Goal: Task Accomplishment & Management: Manage account settings

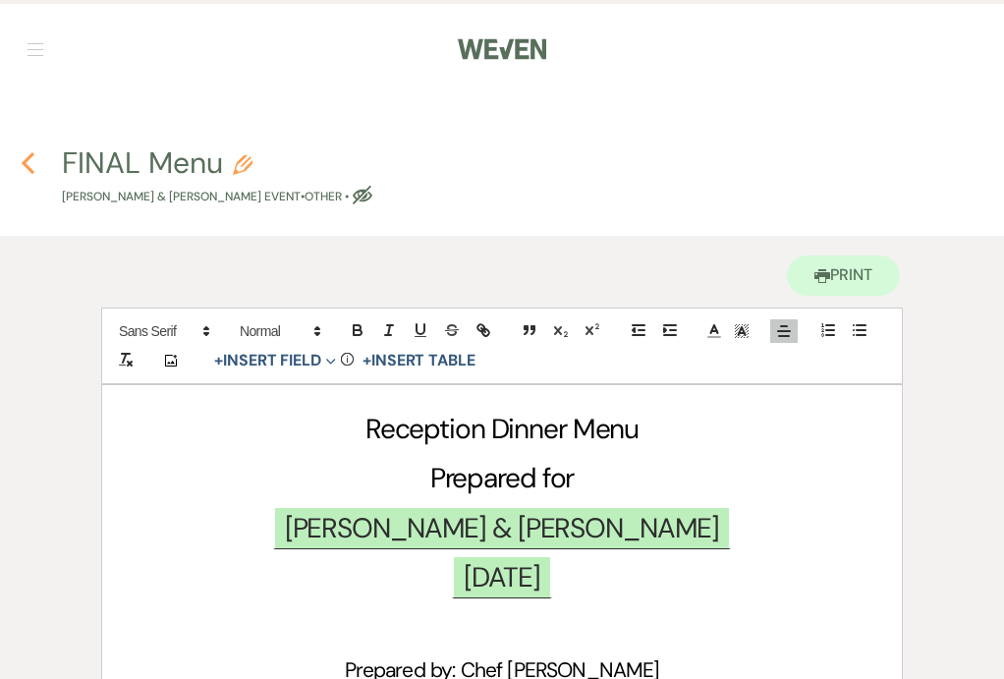
click at [27, 159] on use "button" at bounding box center [28, 163] width 13 height 22
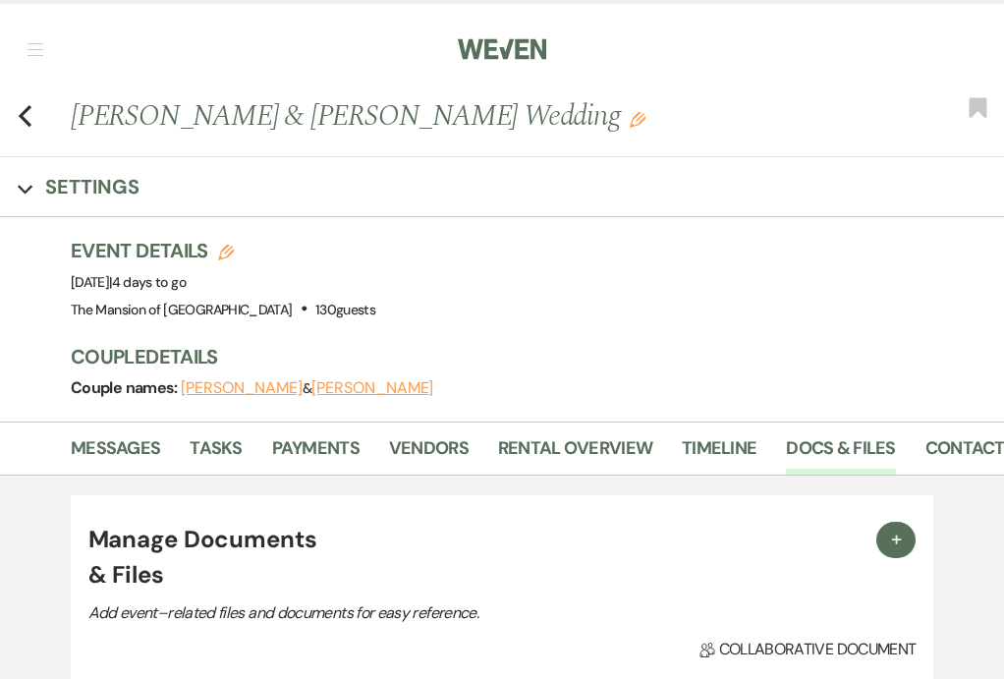
scroll to position [1819, 0]
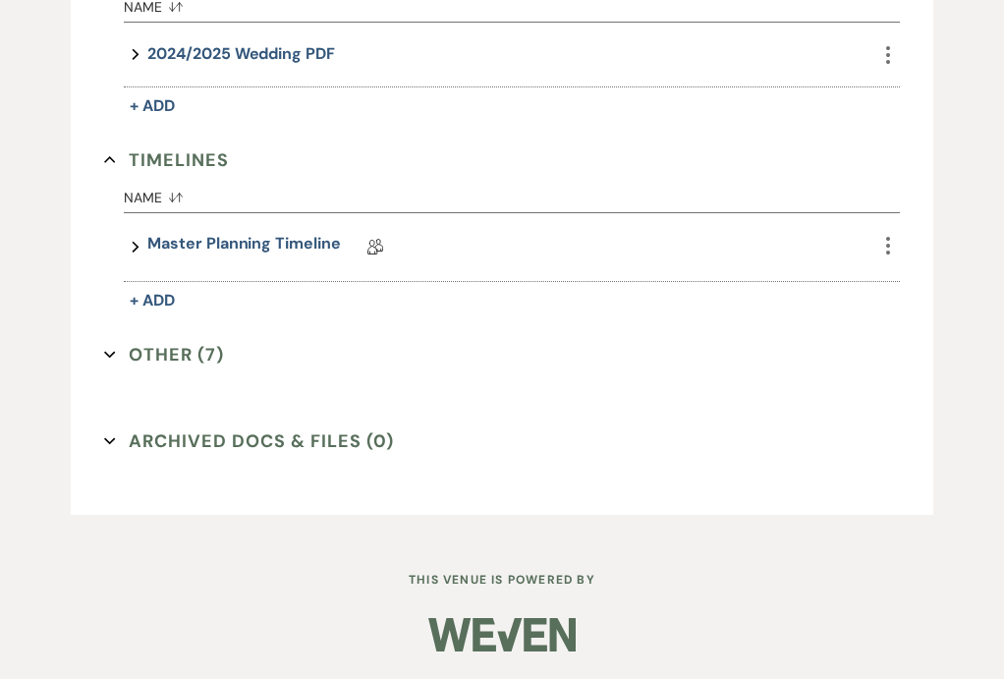
click at [111, 349] on icon "Expand" at bounding box center [110, 355] width 12 height 12
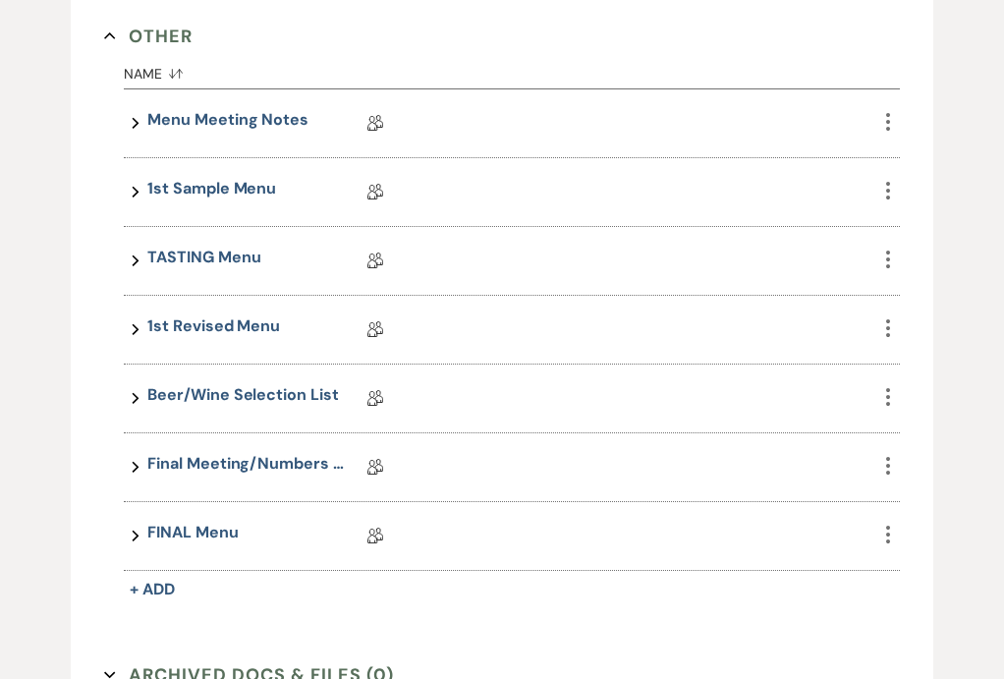
scroll to position [2138, 0]
click at [189, 462] on link "Final Meeting/Numbers Doc" at bounding box center [245, 466] width 196 height 30
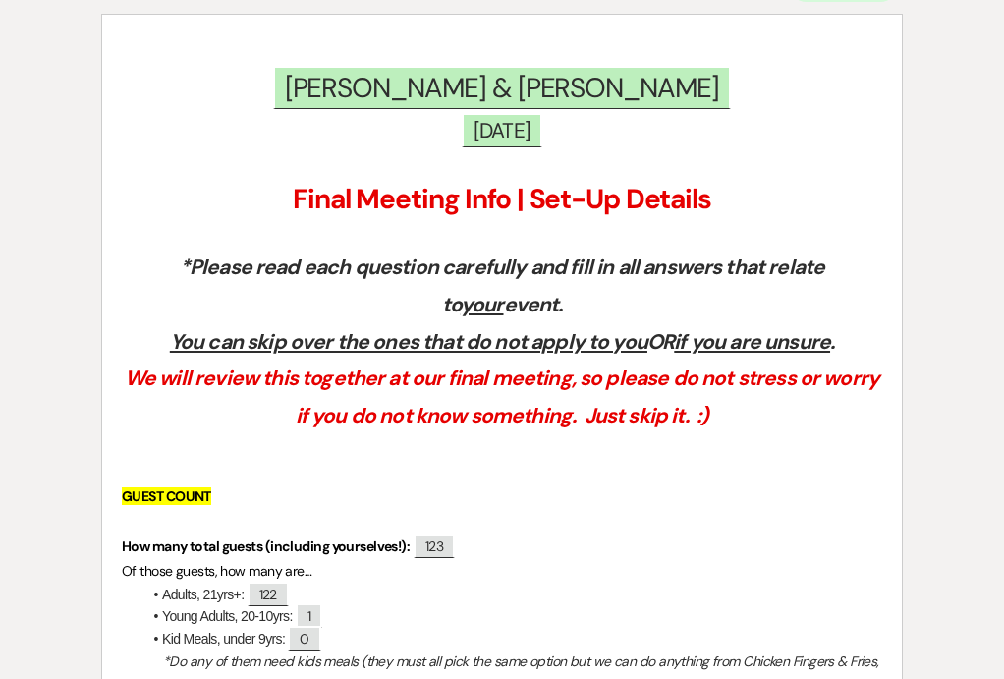
scroll to position [85, 0]
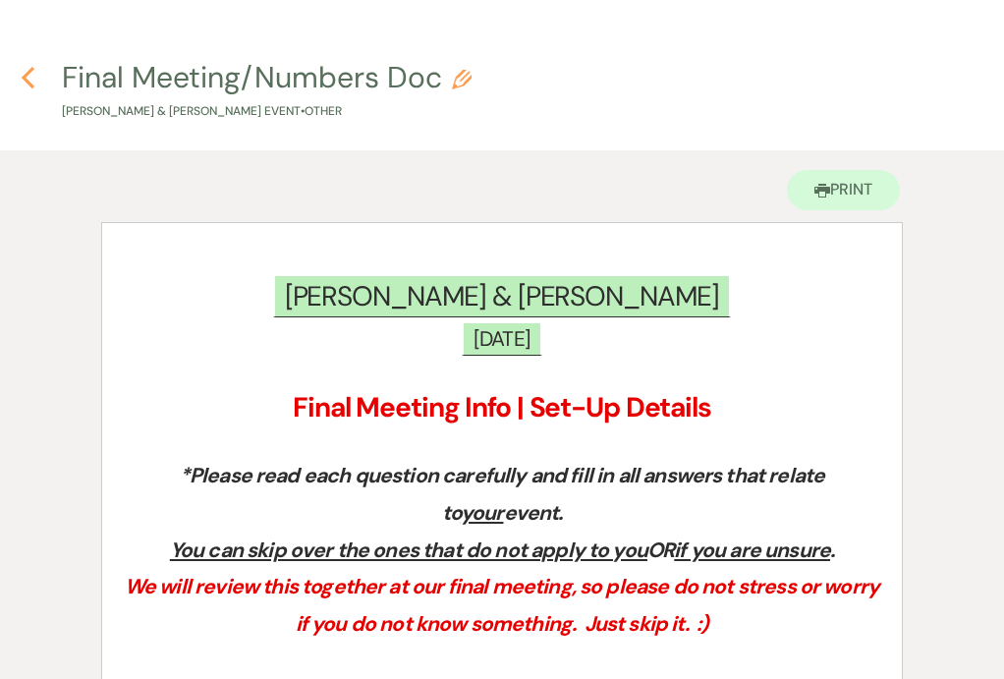
click at [28, 71] on icon "Previous" at bounding box center [28, 78] width 15 height 24
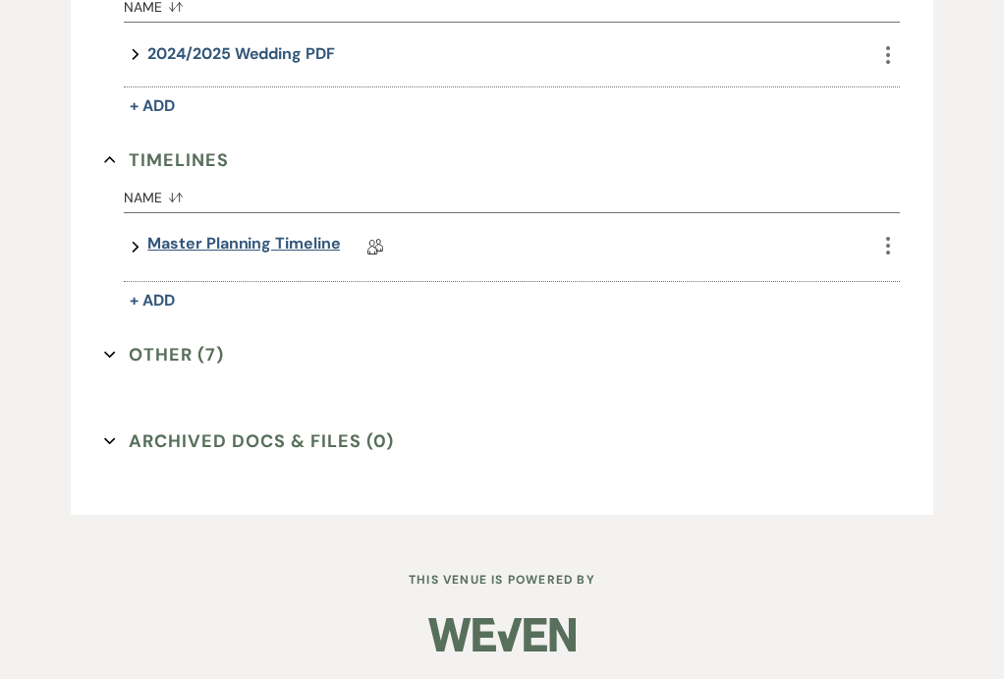
click at [204, 248] on link "Master Planning Timeline" at bounding box center [243, 247] width 193 height 30
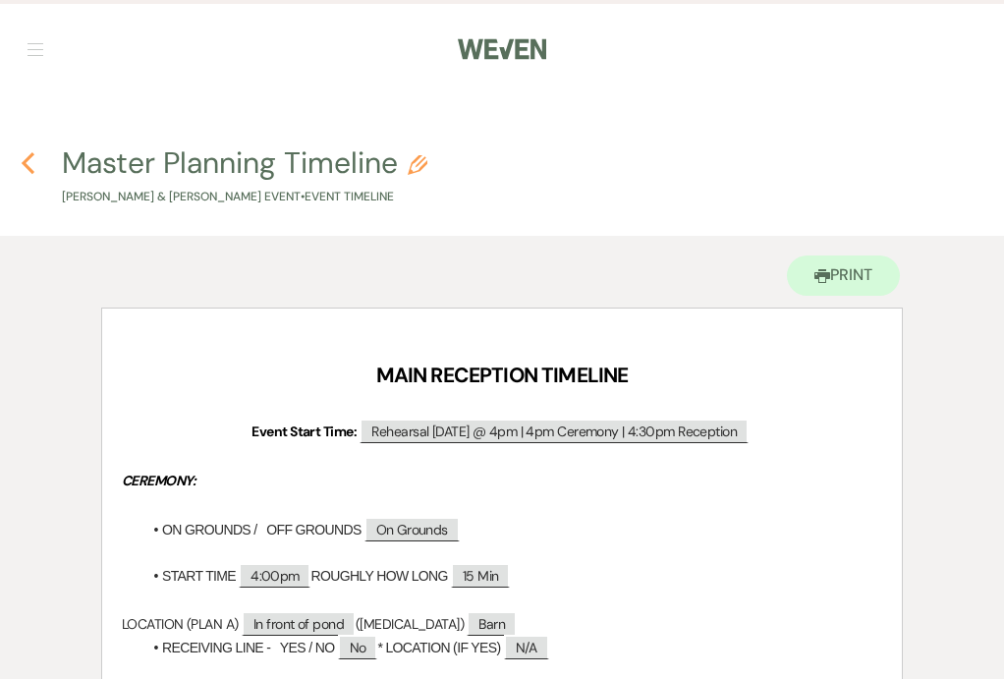
click at [29, 166] on icon "Previous" at bounding box center [28, 163] width 15 height 24
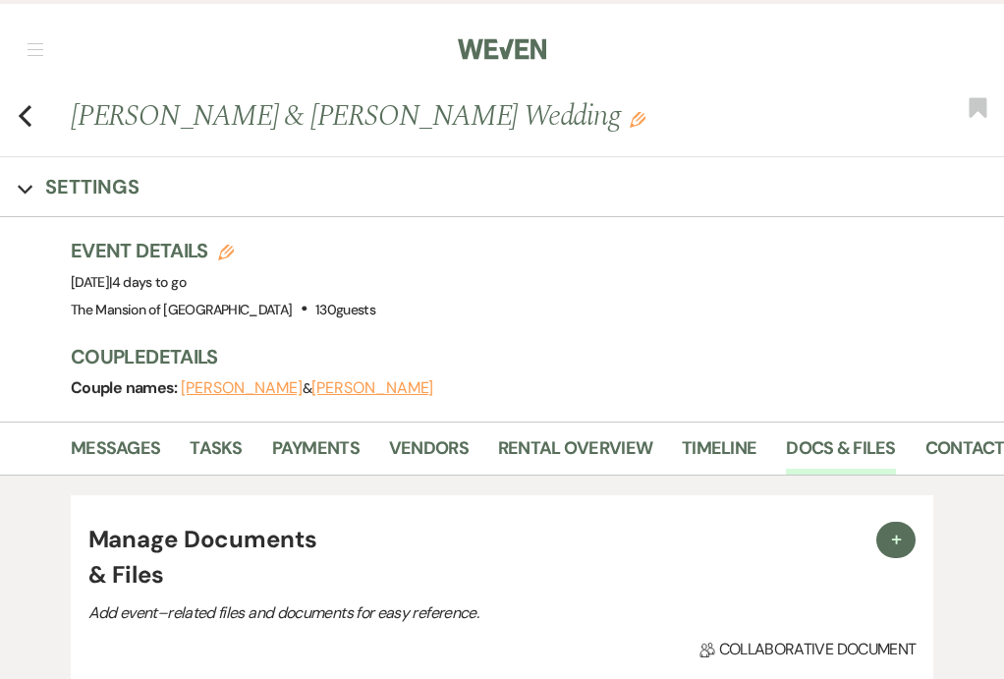
scroll to position [1819, 0]
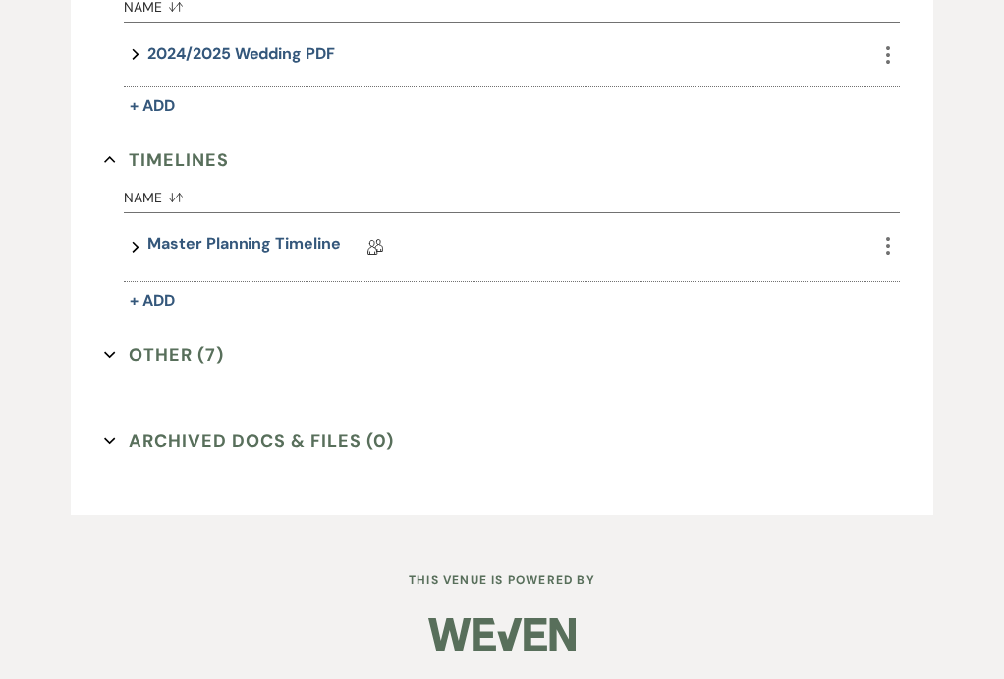
click at [112, 349] on icon "Expand" at bounding box center [110, 355] width 12 height 12
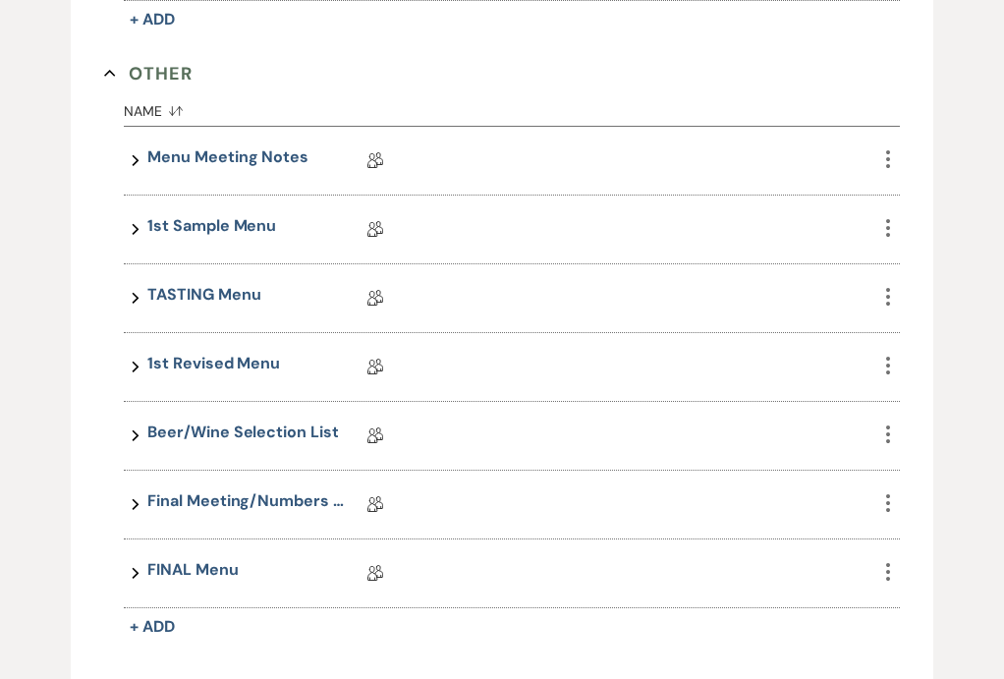
scroll to position [2122, 0]
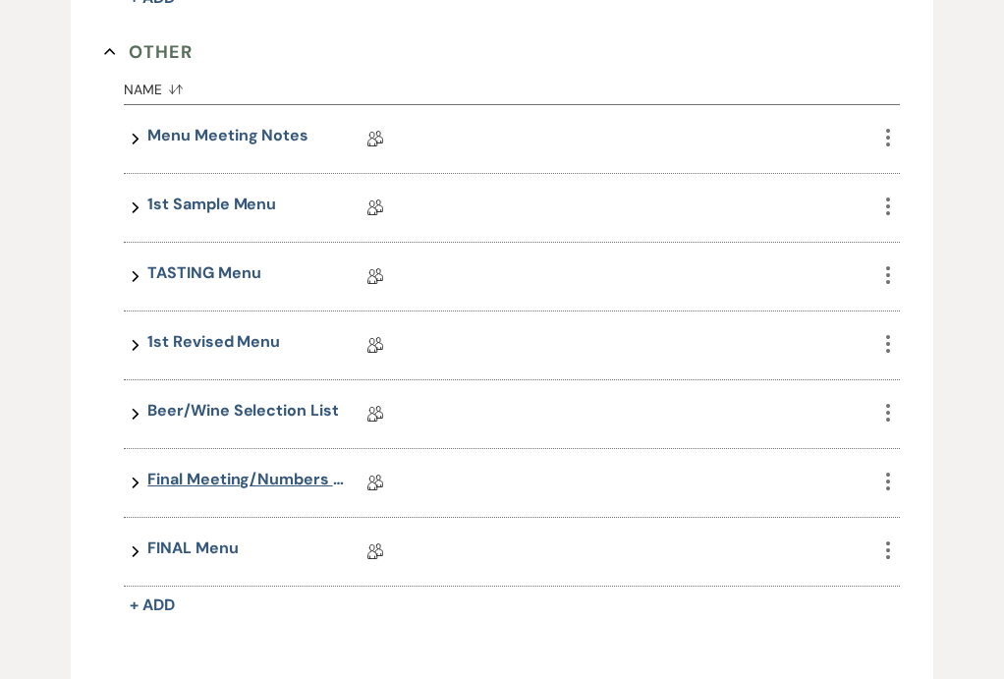
click at [234, 482] on link "Final Meeting/Numbers Doc" at bounding box center [245, 483] width 196 height 30
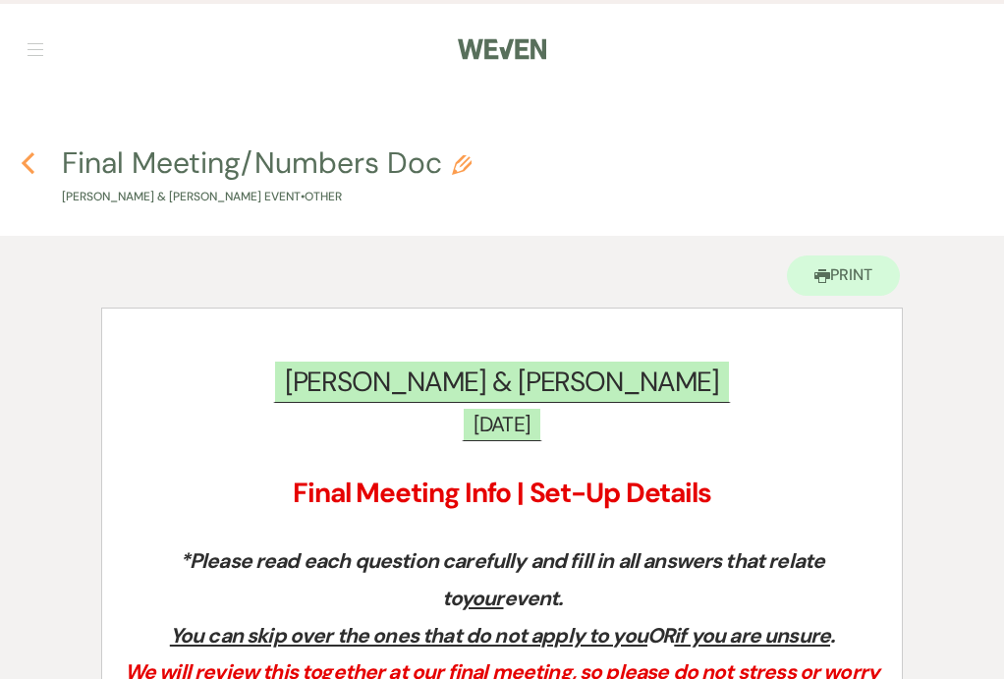
click at [27, 166] on use "button" at bounding box center [28, 163] width 13 height 22
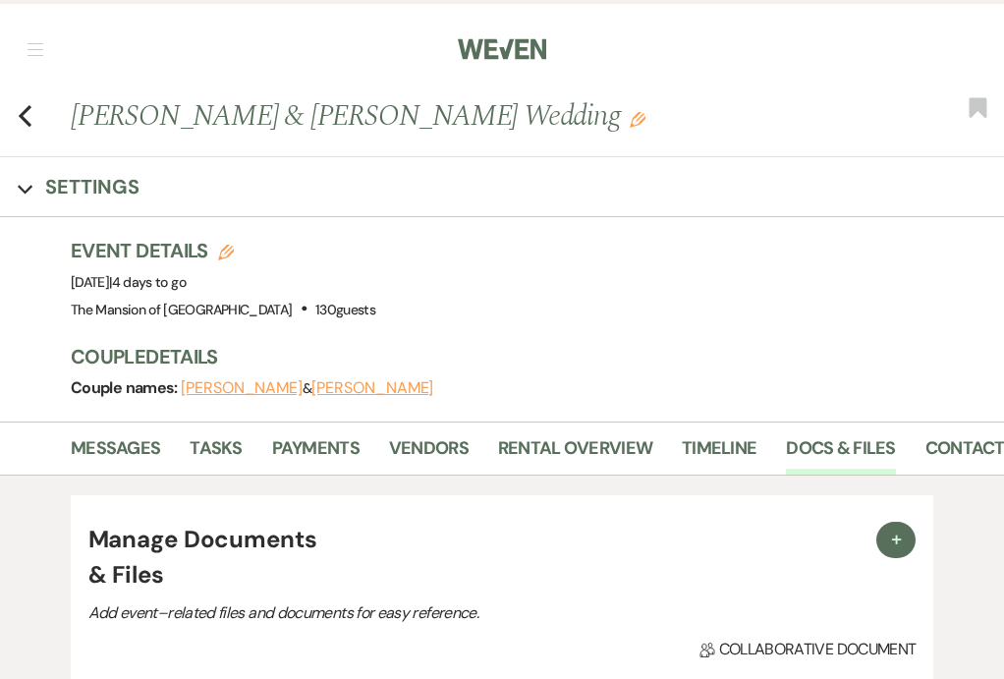
scroll to position [1819, 0]
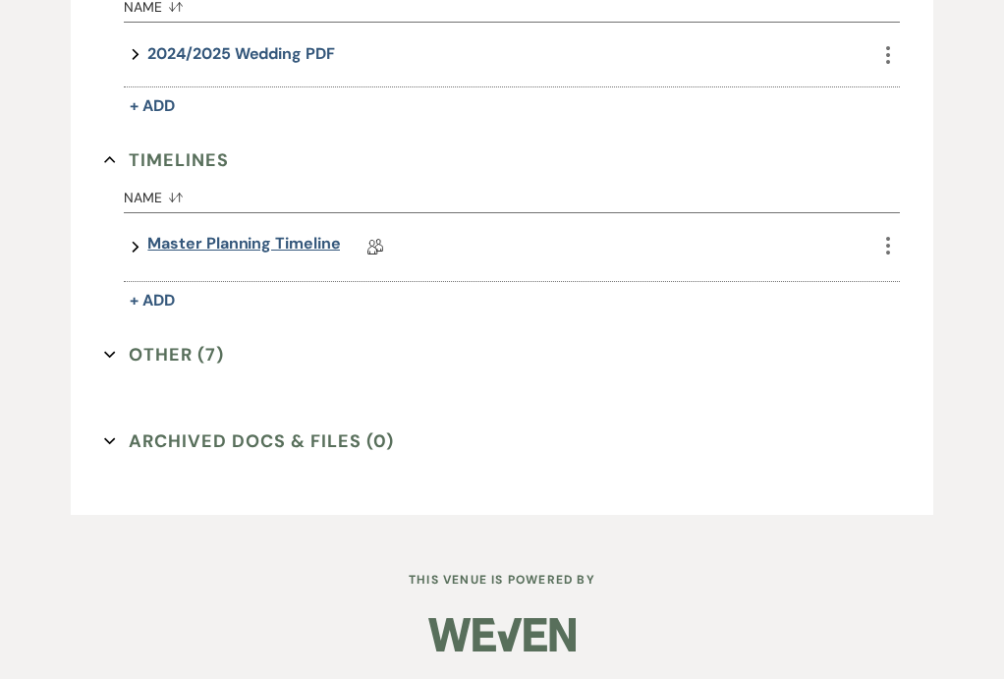
click at [189, 248] on link "Master Planning Timeline" at bounding box center [243, 247] width 193 height 30
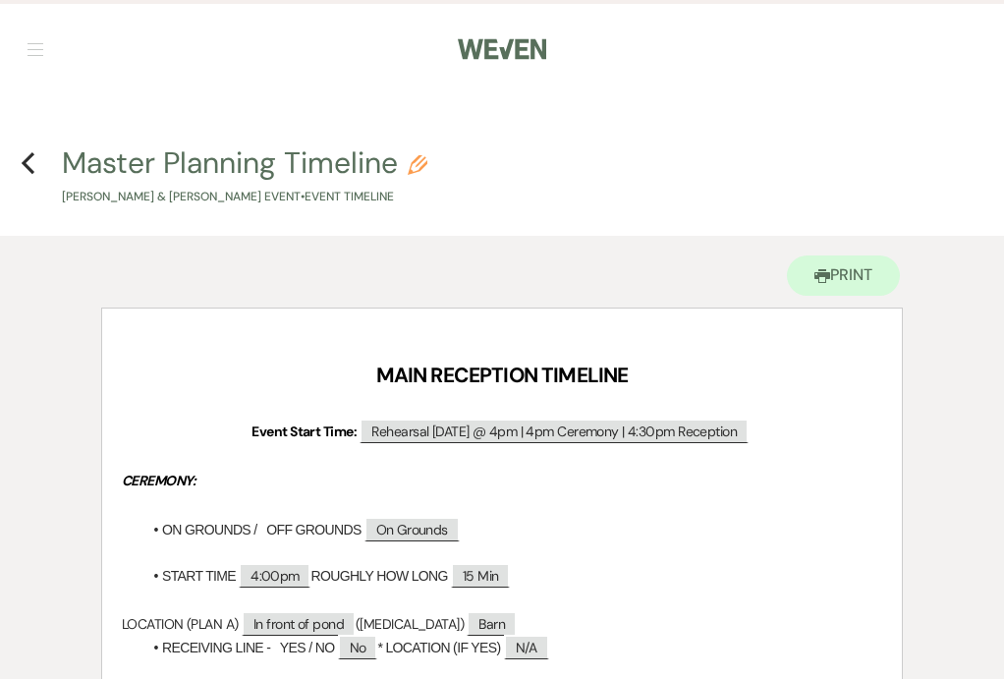
click at [37, 172] on h4 "Previous Master Planning Timeline Pencil [PERSON_NAME] & [PERSON_NAME] Event • …" at bounding box center [502, 174] width 1004 height 64
click at [34, 163] on icon "Previous" at bounding box center [28, 163] width 15 height 24
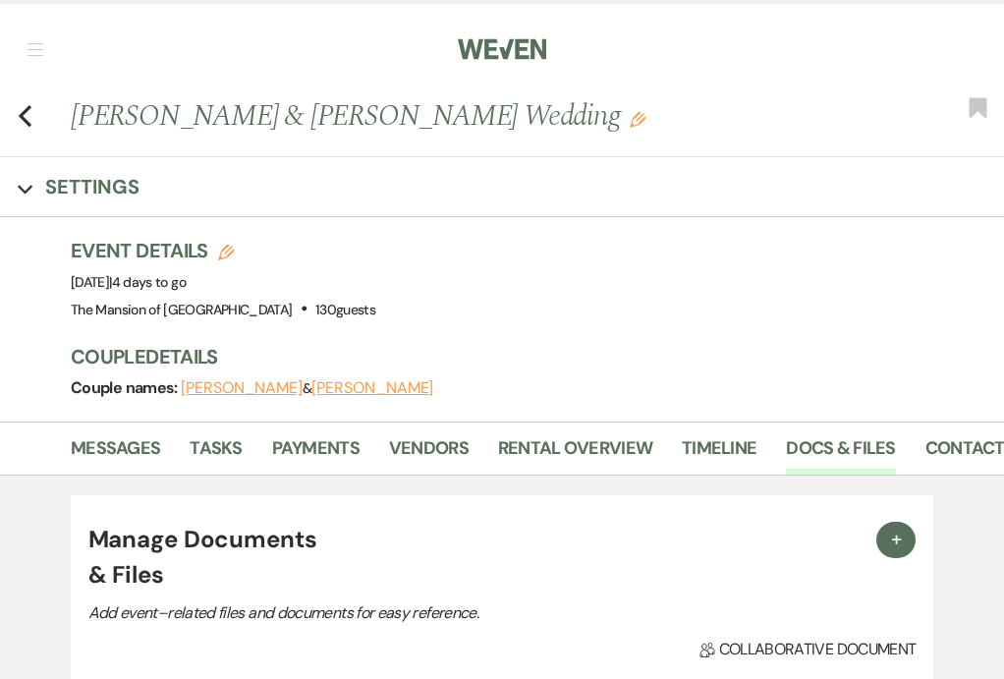
scroll to position [1819, 0]
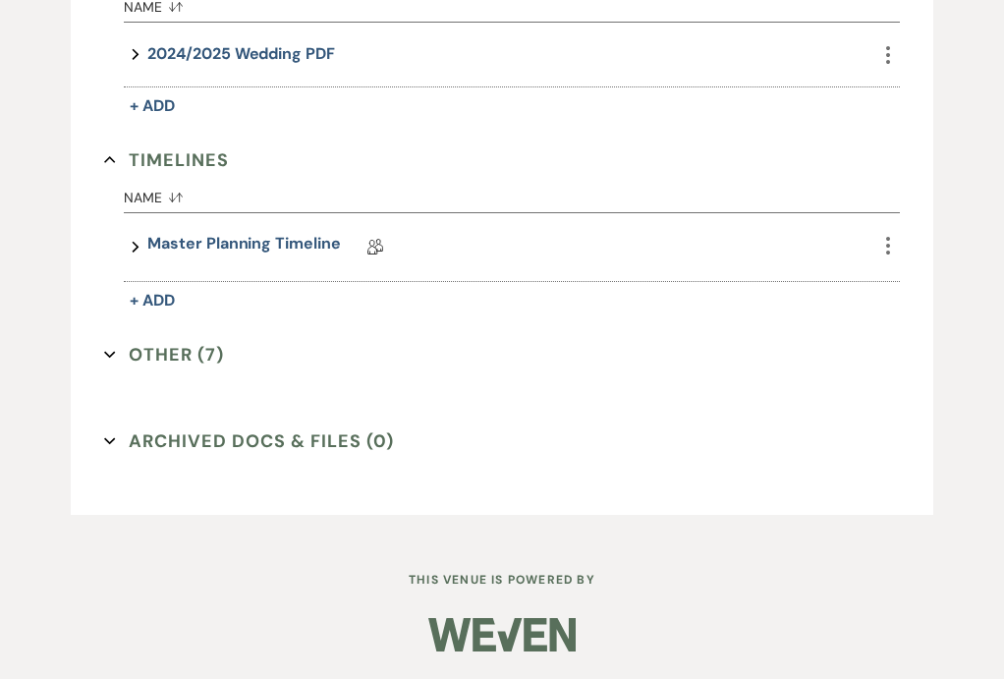
click at [112, 349] on icon "Expand" at bounding box center [110, 355] width 12 height 12
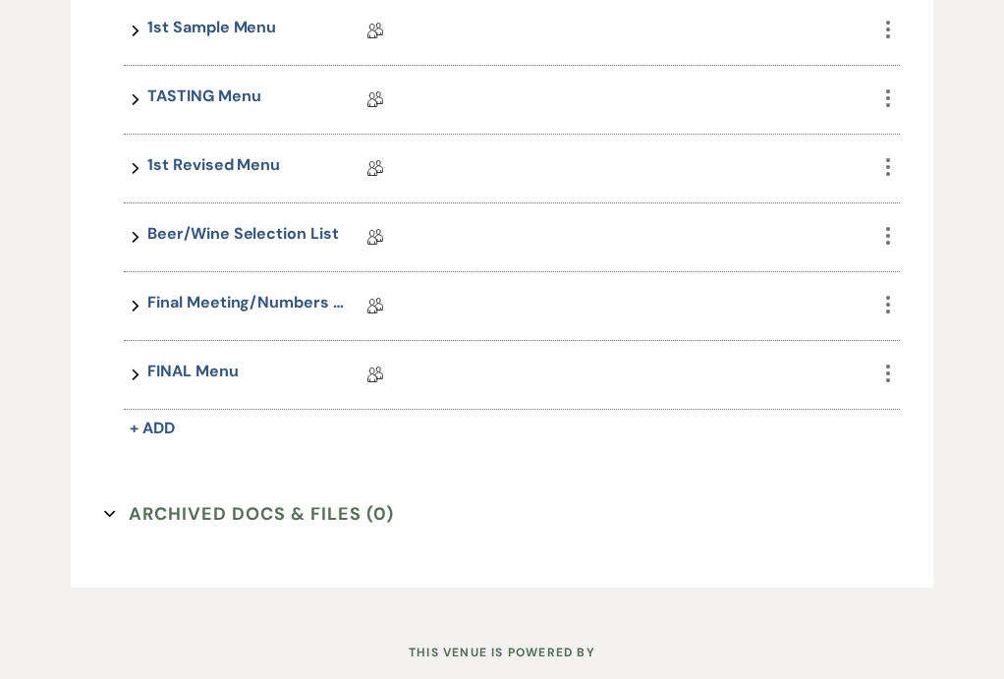
scroll to position [2303, 0]
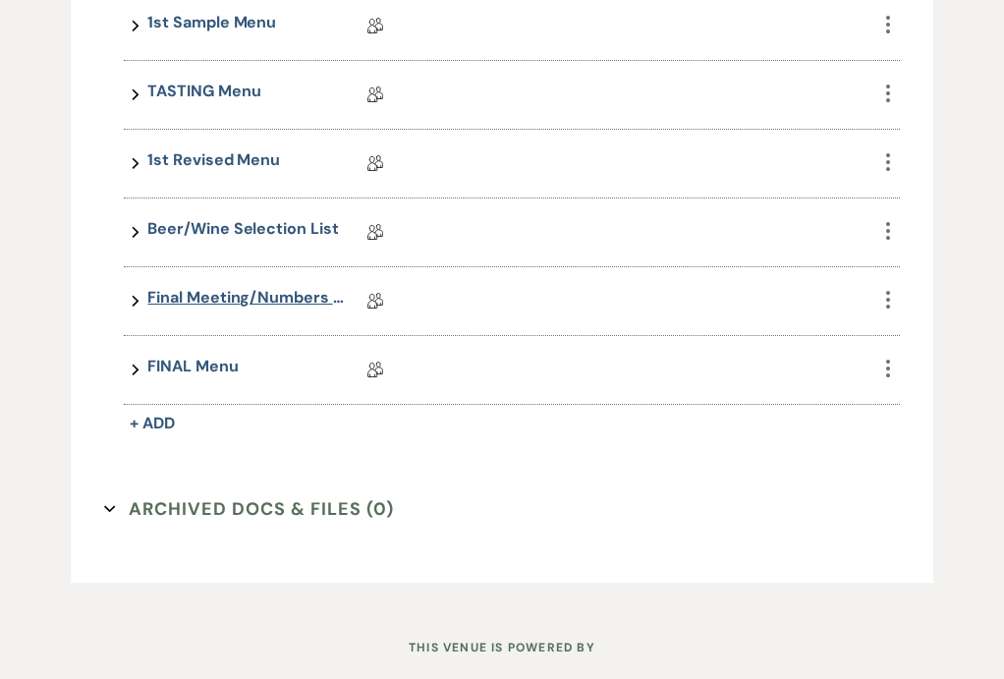
click at [215, 290] on link "Final Meeting/Numbers Doc" at bounding box center [245, 301] width 196 height 30
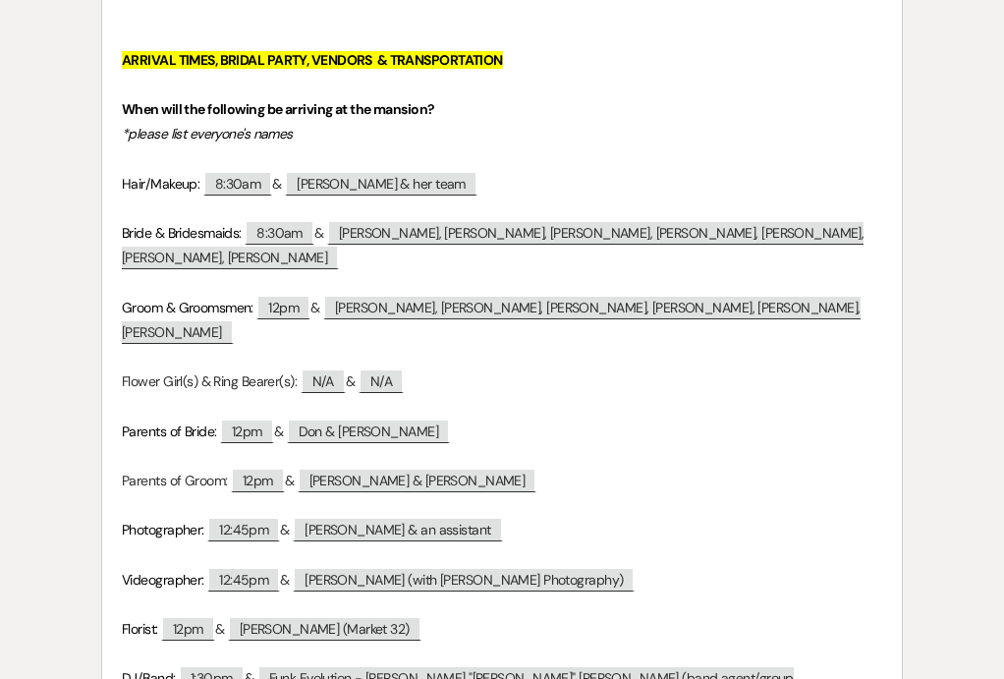
scroll to position [1880, 0]
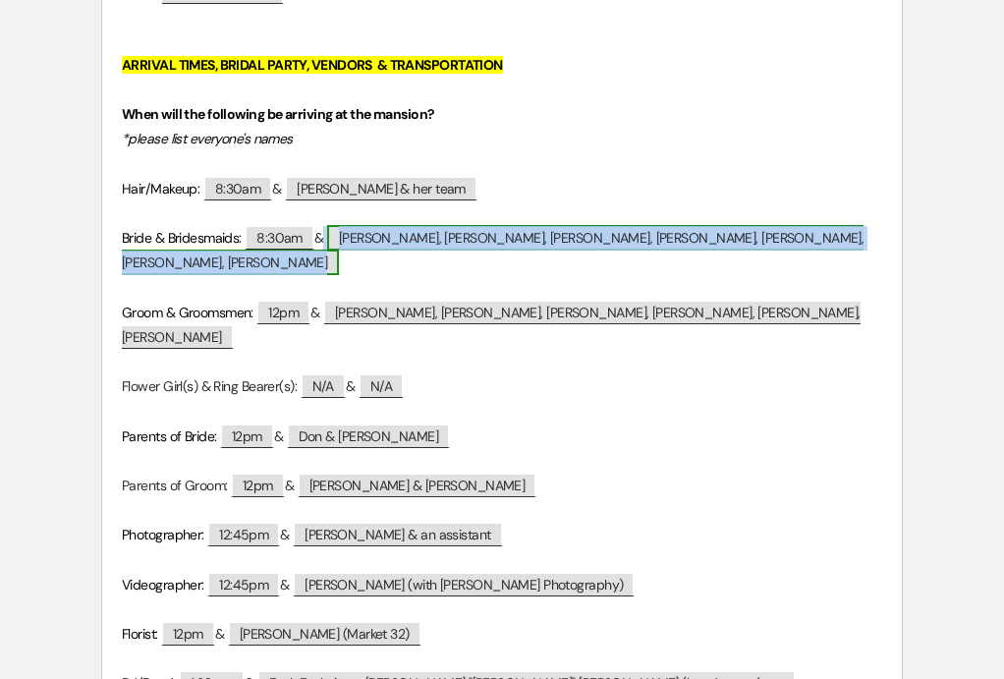
click at [424, 235] on span "[PERSON_NAME], [PERSON_NAME], [PERSON_NAME], [PERSON_NAME], [PERSON_NAME], [PER…" at bounding box center [493, 250] width 742 height 50
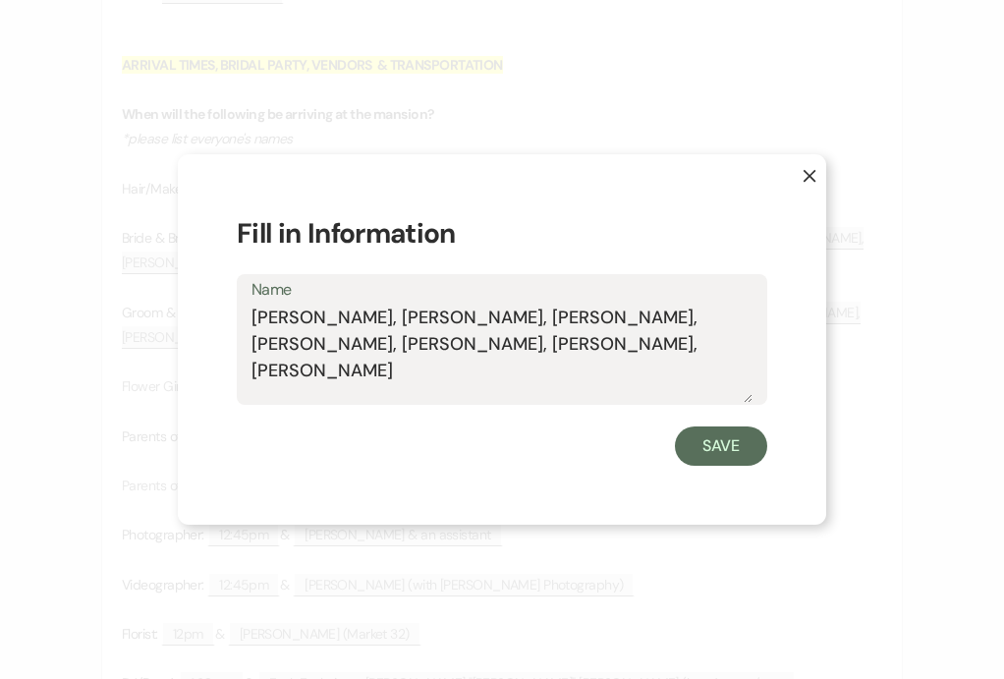
drag, startPoint x: 394, startPoint y: 320, endPoint x: 749, endPoint y: 355, distance: 356.3
click at [749, 355] on textarea "[PERSON_NAME], [PERSON_NAME], [PERSON_NAME], [PERSON_NAME], [PERSON_NAME], [PER…" at bounding box center [501, 354] width 501 height 98
click at [733, 451] on button "Save" at bounding box center [721, 445] width 92 height 39
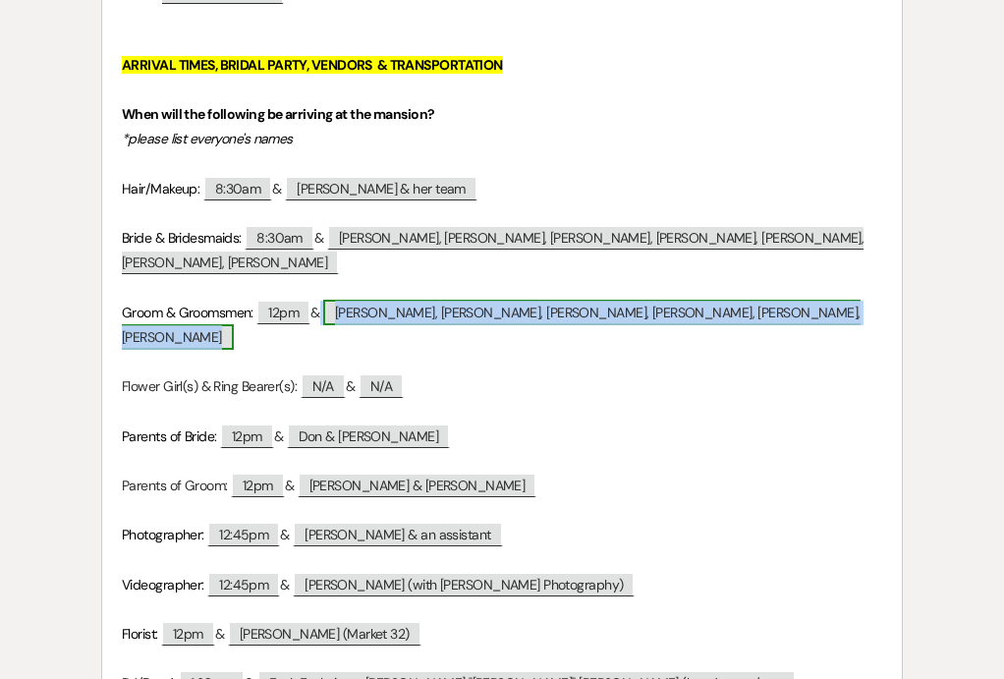
click at [401, 316] on span "[PERSON_NAME], [PERSON_NAME], [PERSON_NAME], [PERSON_NAME], [PERSON_NAME], [PER…" at bounding box center [491, 325] width 739 height 50
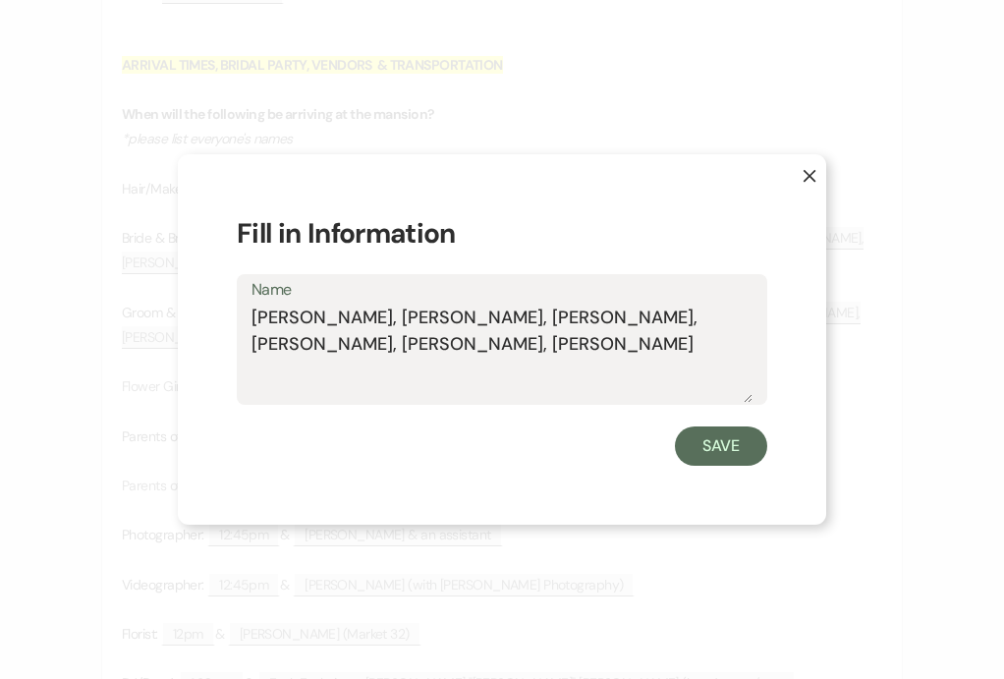
drag, startPoint x: 345, startPoint y: 310, endPoint x: 423, endPoint y: 336, distance: 82.6
click at [423, 336] on textarea "[PERSON_NAME], [PERSON_NAME], [PERSON_NAME], [PERSON_NAME], [PERSON_NAME], [PER…" at bounding box center [501, 354] width 501 height 98
click at [720, 448] on button "Save" at bounding box center [721, 445] width 92 height 39
